Goal: Task Accomplishment & Management: Complete application form

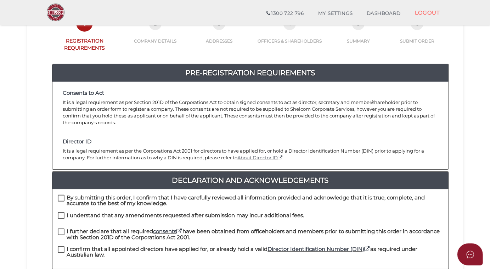
scroll to position [96, 0]
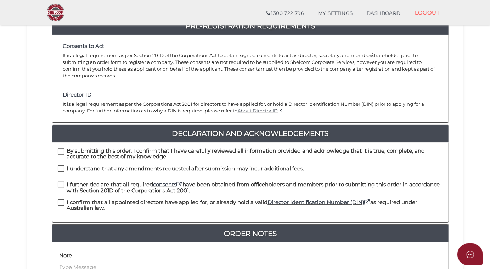
click at [61, 148] on label "By submitting this order, I confirm that I have carefully reviewed all informat…" at bounding box center [251, 152] width 386 height 9
checkbox input "true"
click at [61, 166] on label "I understand that any amendments requested after submission may incur additiona…" at bounding box center [181, 170] width 247 height 9
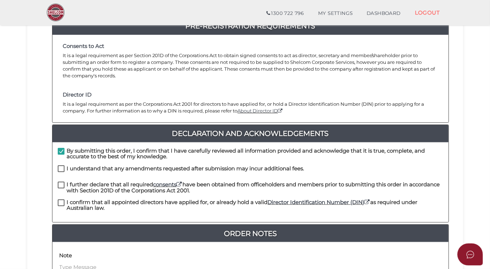
checkbox input "true"
click at [59, 182] on label "I further declare that all required consents have been obtained from officehold…" at bounding box center [251, 186] width 386 height 9
checkbox input "true"
click at [60, 199] on label "I confirm that all appointed directors have applied for, or already hold a vali…" at bounding box center [251, 203] width 386 height 9
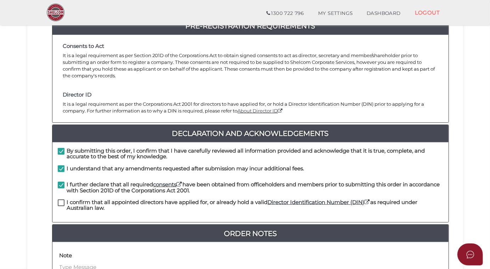
checkbox input "true"
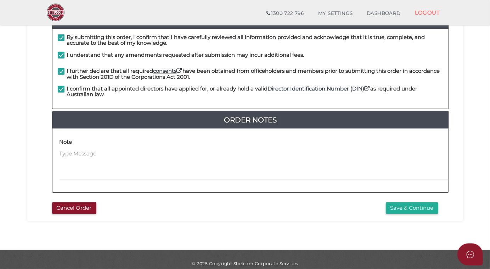
scroll to position [210, 0]
click at [415, 202] on button "Save & Continue" at bounding box center [412, 208] width 52 height 12
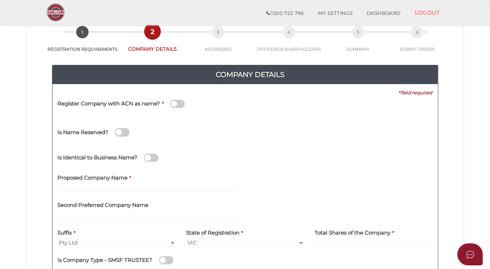
scroll to position [96, 0]
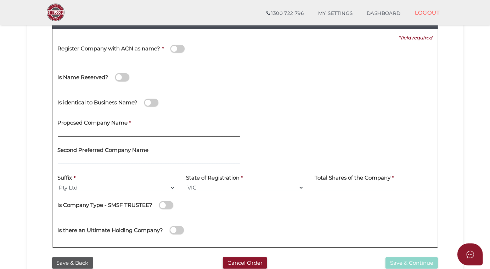
click at [72, 131] on input "text" at bounding box center [149, 133] width 182 height 8
type input "Whitefox Studios"
click at [339, 185] on input at bounding box center [374, 188] width 118 height 8
click at [334, 183] on label "Total Shares of the Company" at bounding box center [353, 176] width 76 height 15
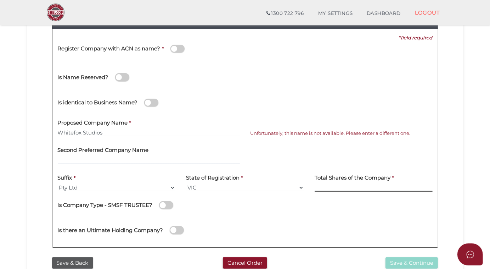
click at [330, 186] on input at bounding box center [374, 188] width 118 height 8
type input "12"
